Goal: Find contact information: Find contact information

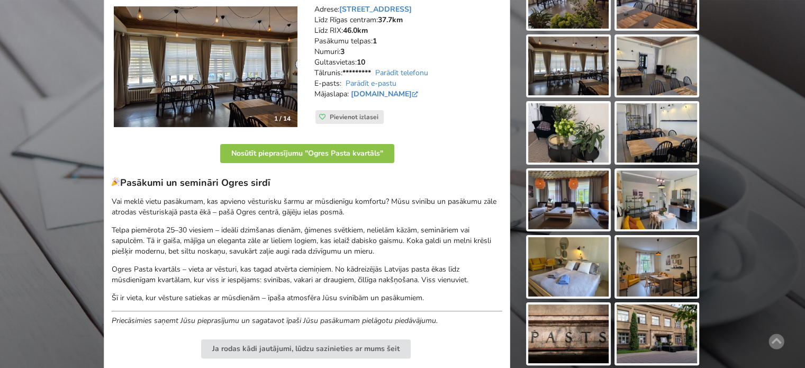
scroll to position [265, 0]
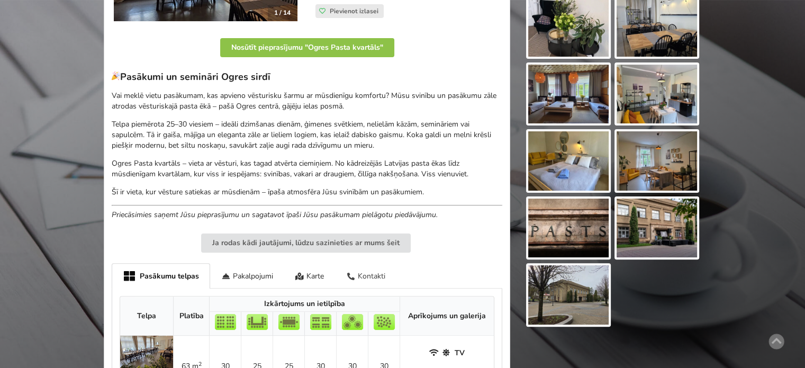
click at [380, 275] on div "Kontakti" at bounding box center [365, 275] width 61 height 25
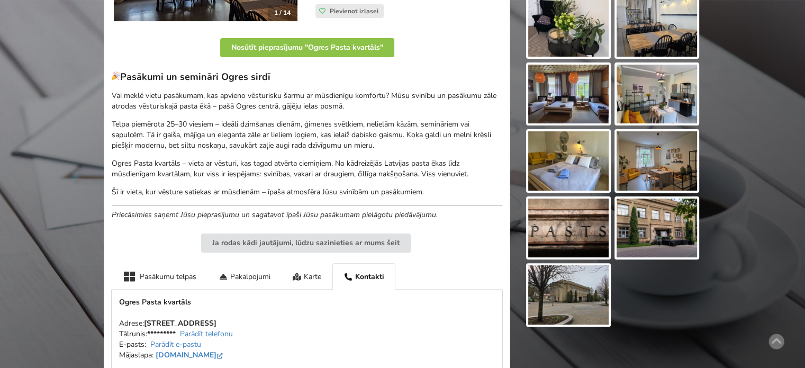
scroll to position [370, 0]
